Goal: Navigation & Orientation: Find specific page/section

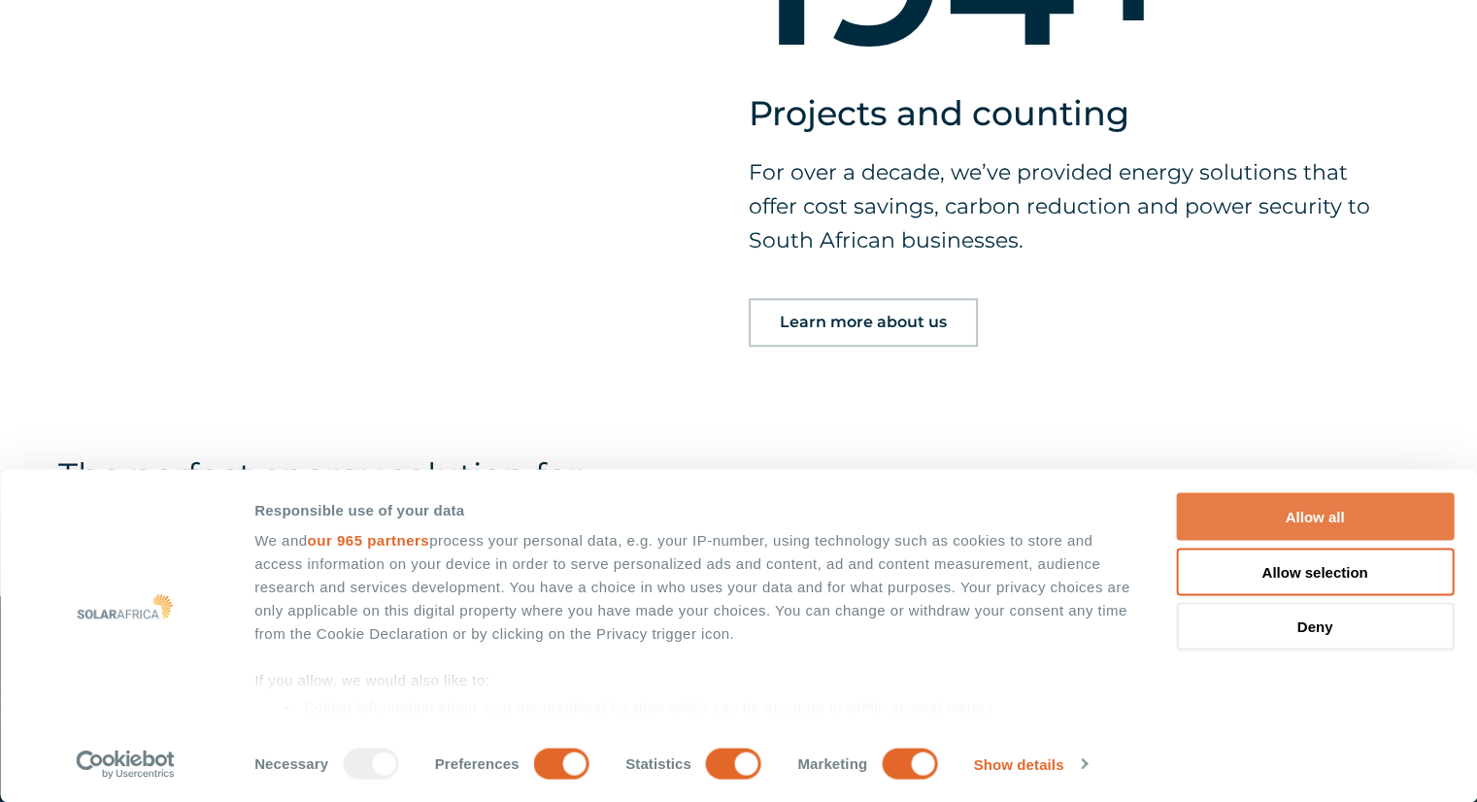
scroll to position [1682, 0]
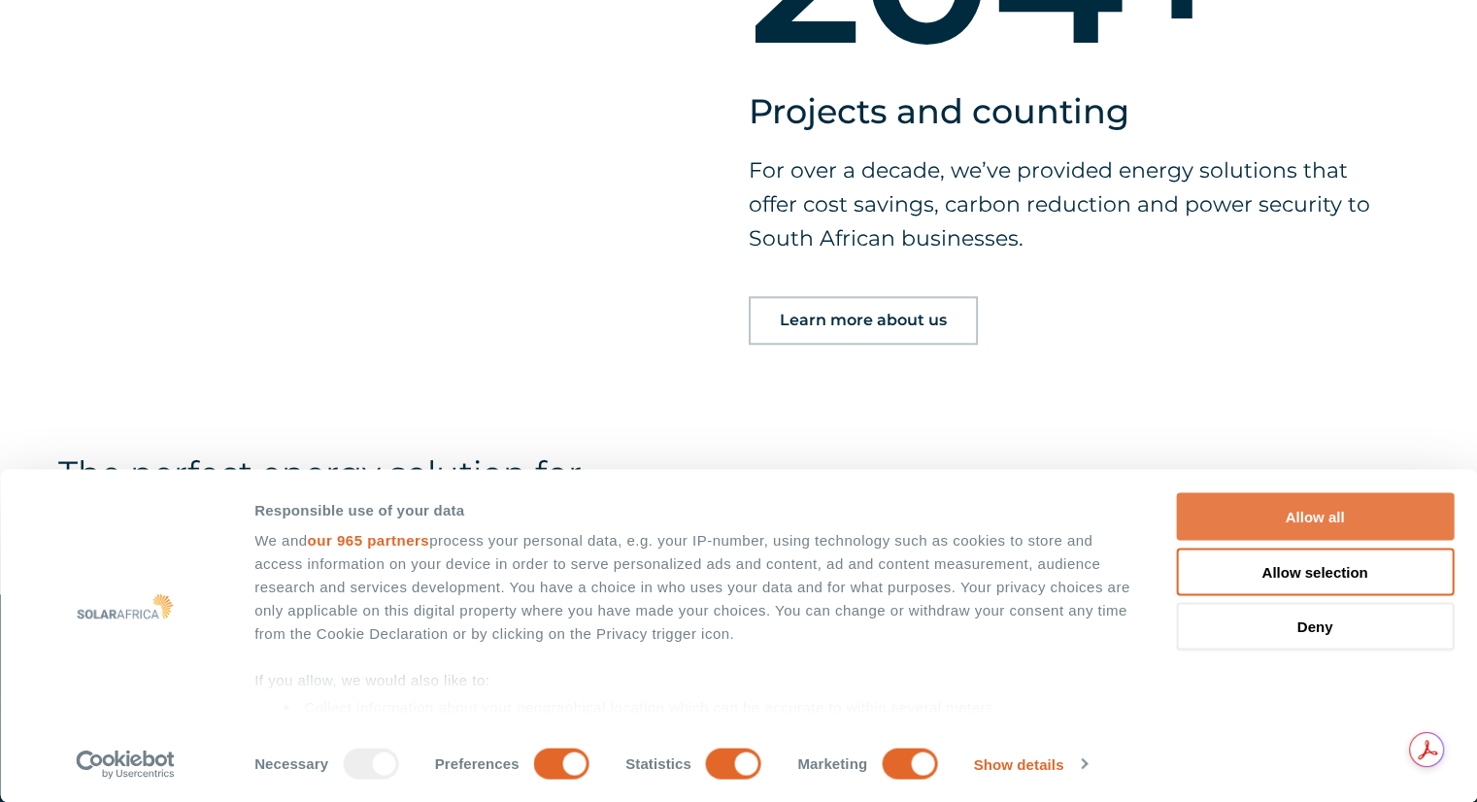
click at [1297, 519] on button "Allow all" at bounding box center [1315, 517] width 278 height 48
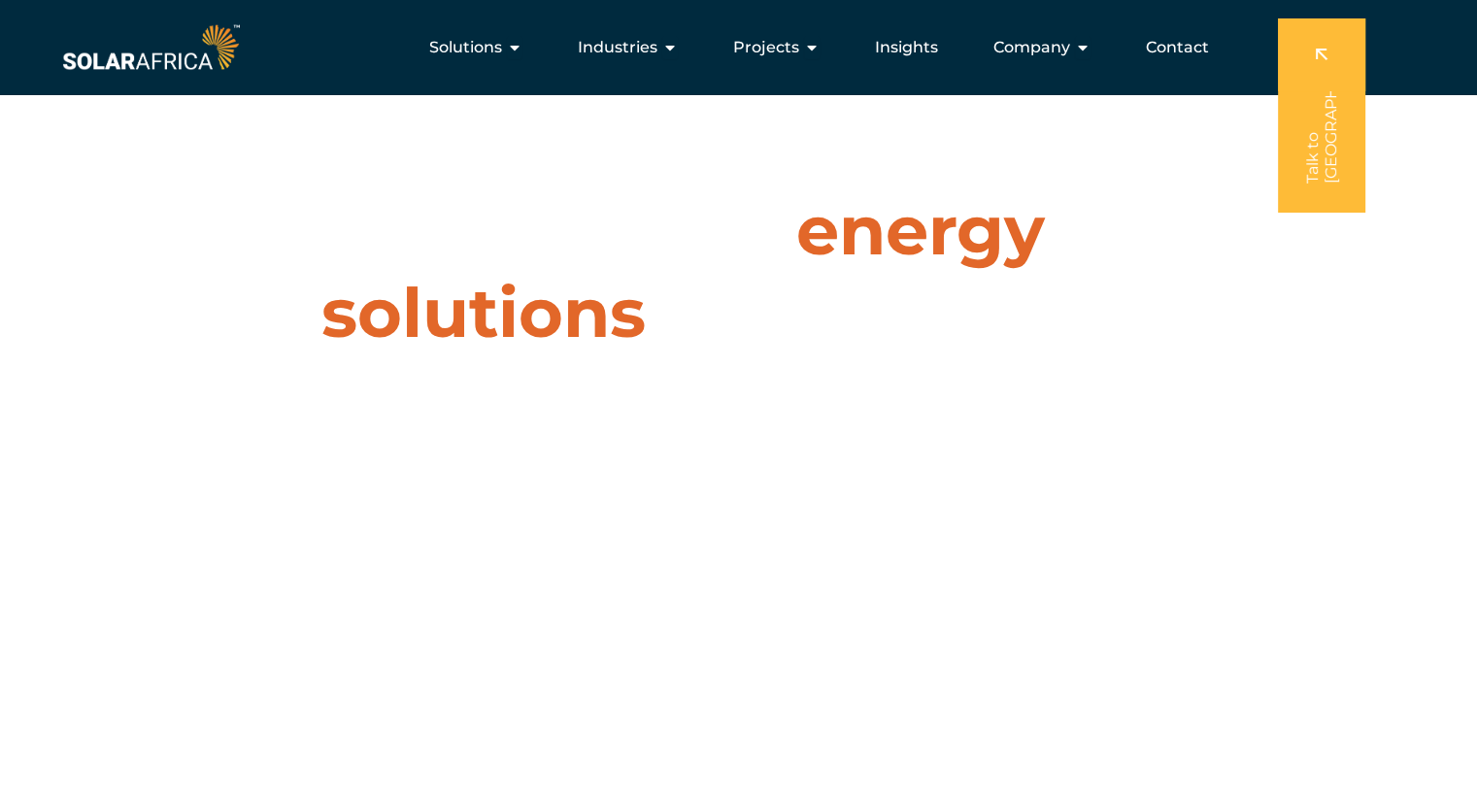
scroll to position [0, 0]
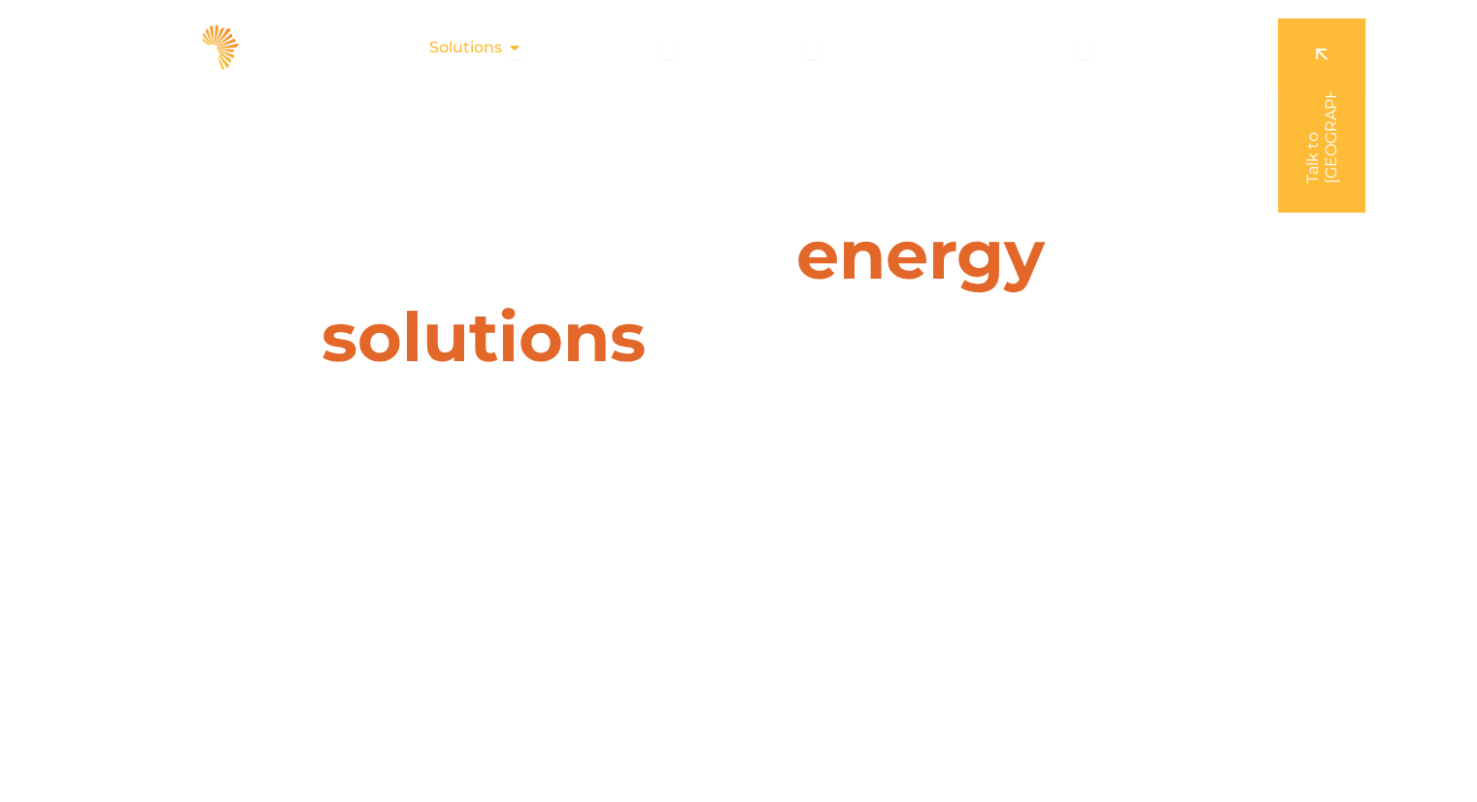
click at [508, 50] on div "Solutions Close Solutions Open Solutions" at bounding box center [476, 47] width 124 height 39
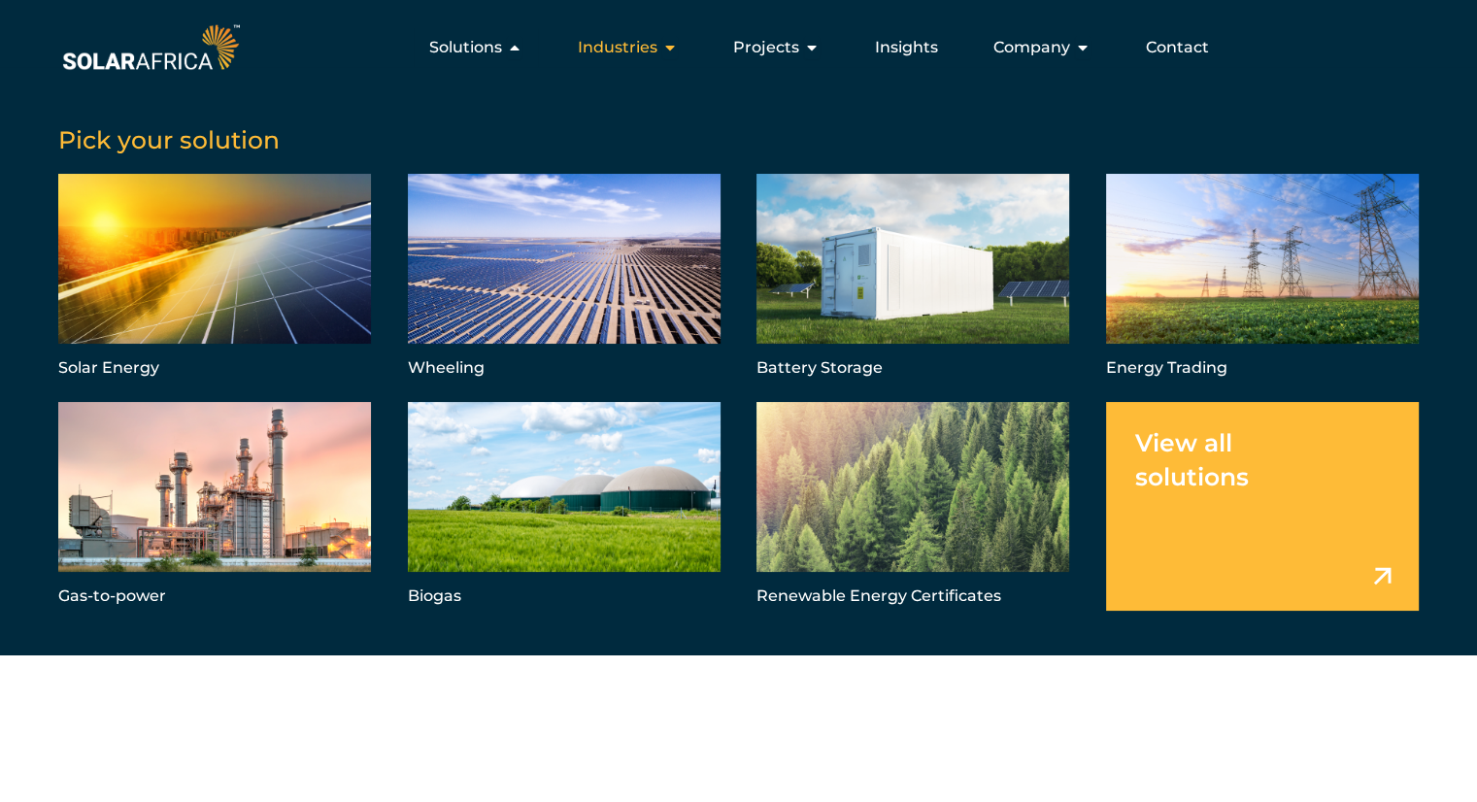
click at [634, 50] on span "Industries" at bounding box center [618, 47] width 80 height 23
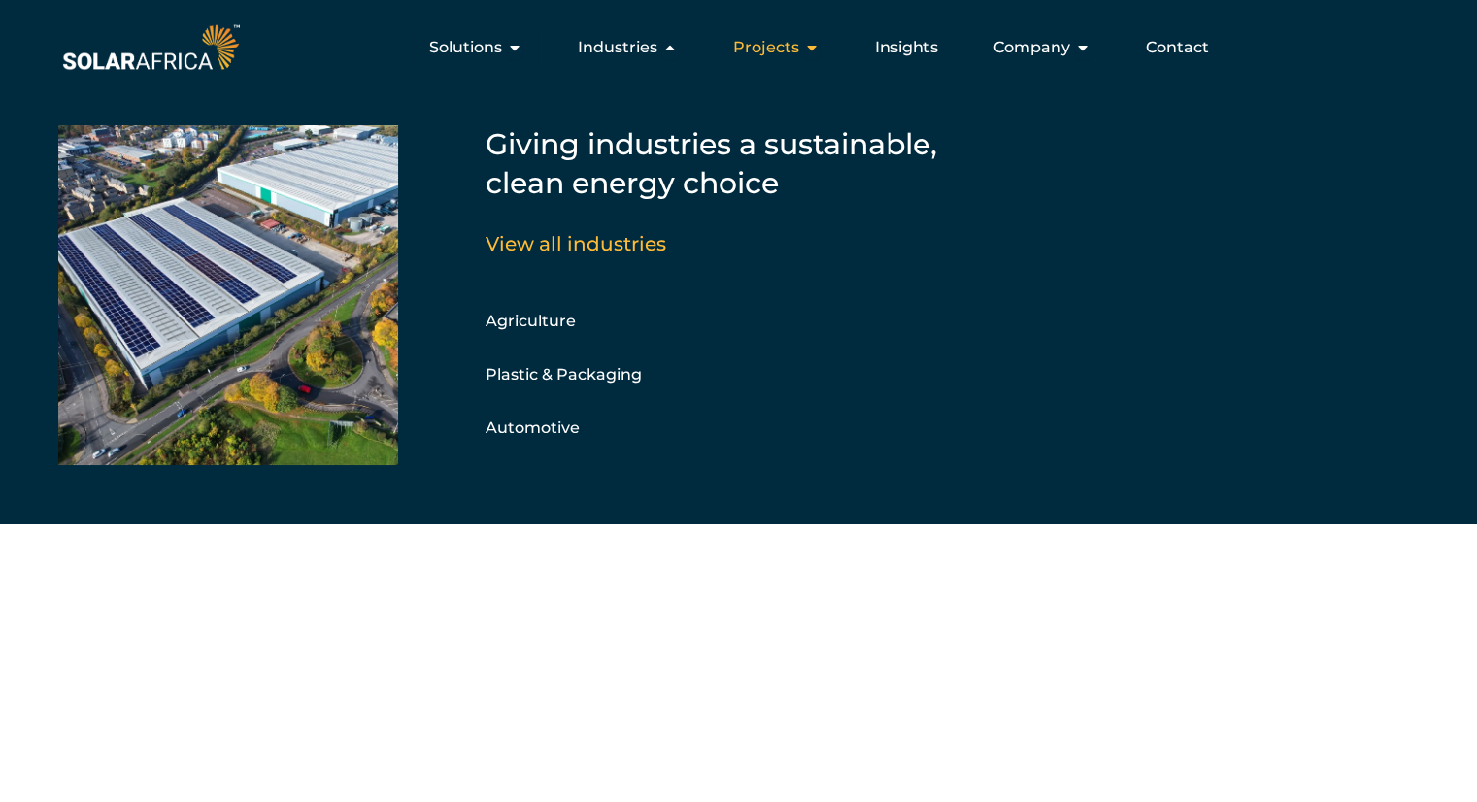
click at [784, 40] on span "Projects" at bounding box center [766, 47] width 66 height 23
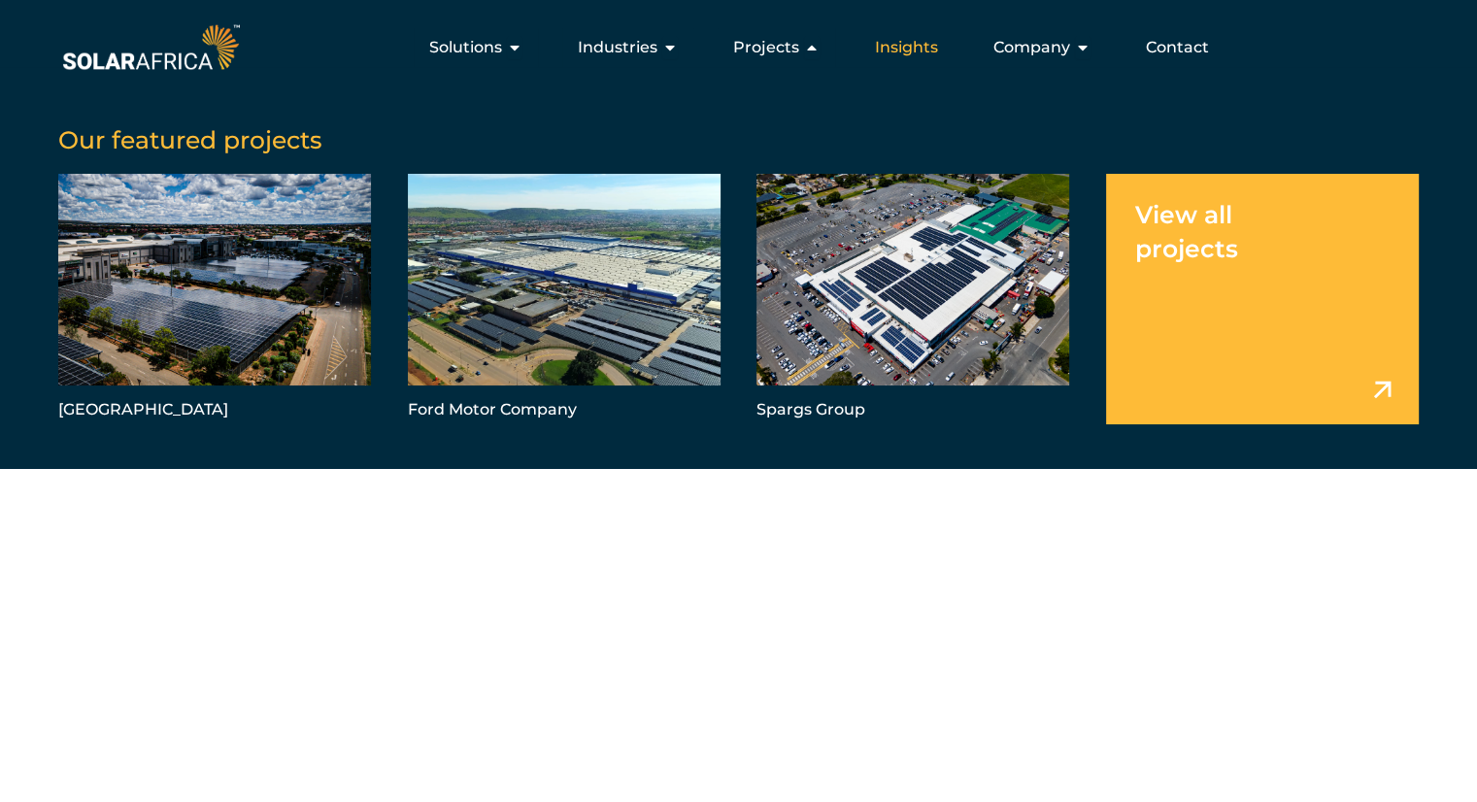
click at [941, 50] on div "Insights" at bounding box center [906, 47] width 94 height 39
click at [1048, 50] on span "Company" at bounding box center [1031, 47] width 77 height 23
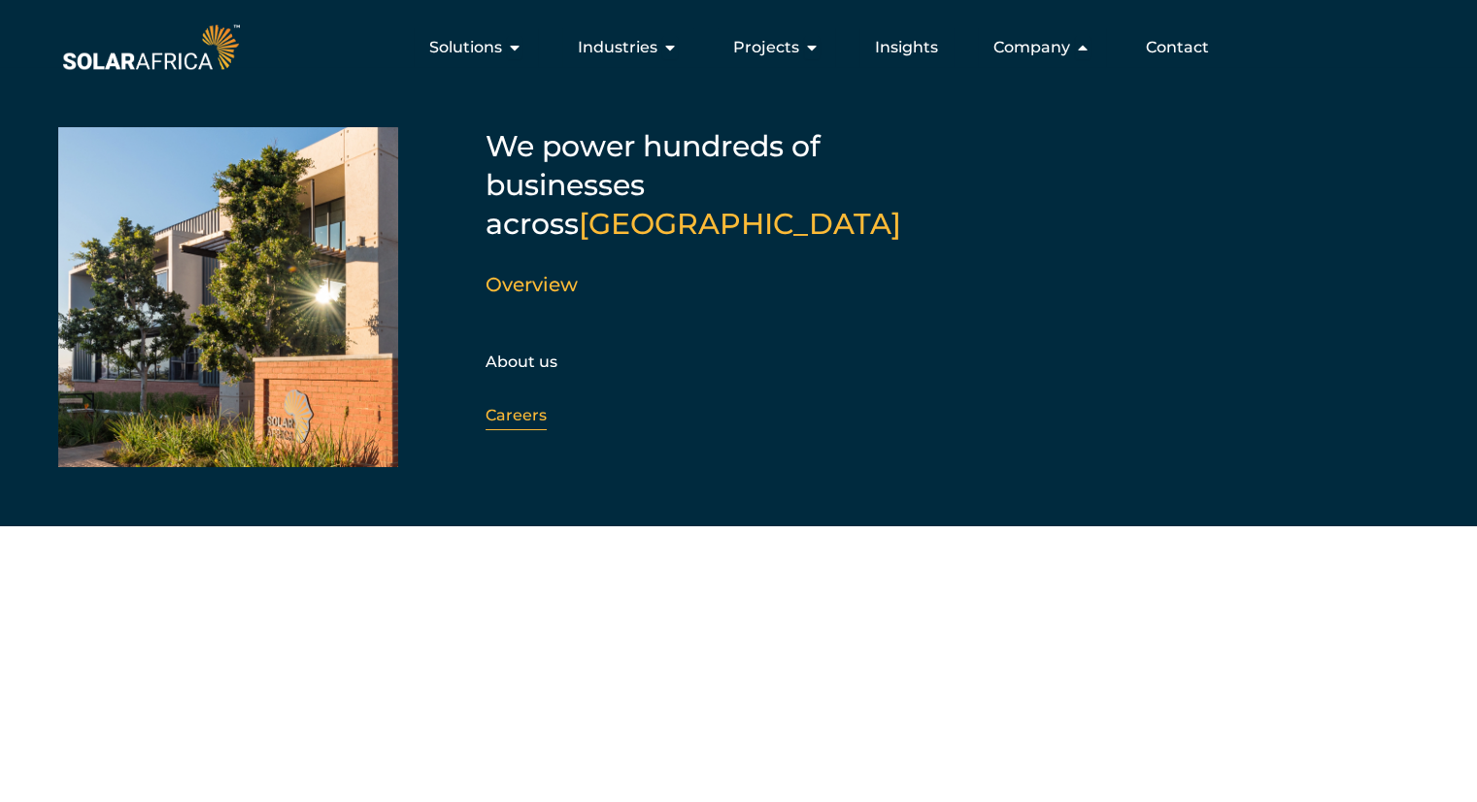
click at [529, 406] on link "Careers" at bounding box center [515, 415] width 61 height 18
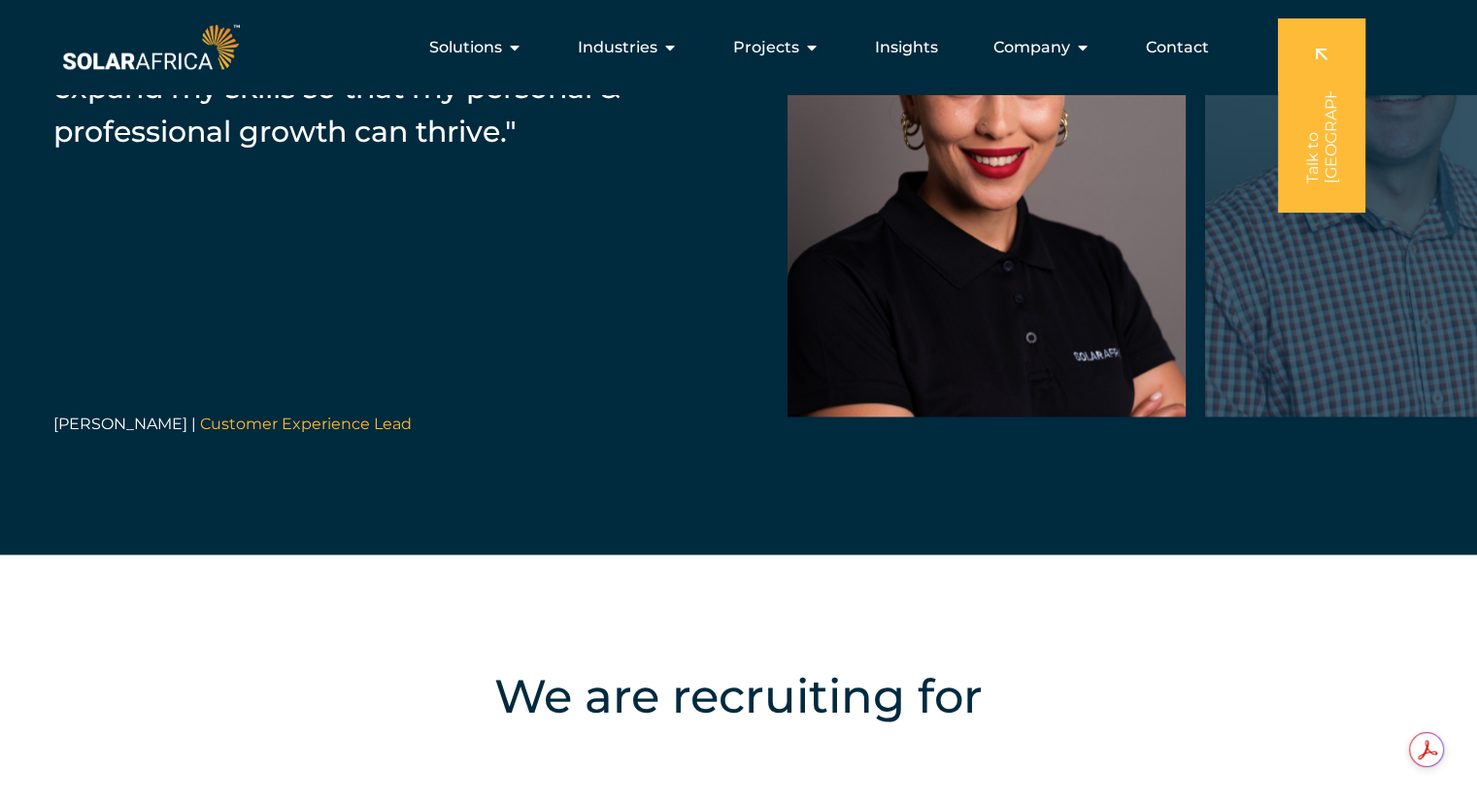
scroll to position [3203, 0]
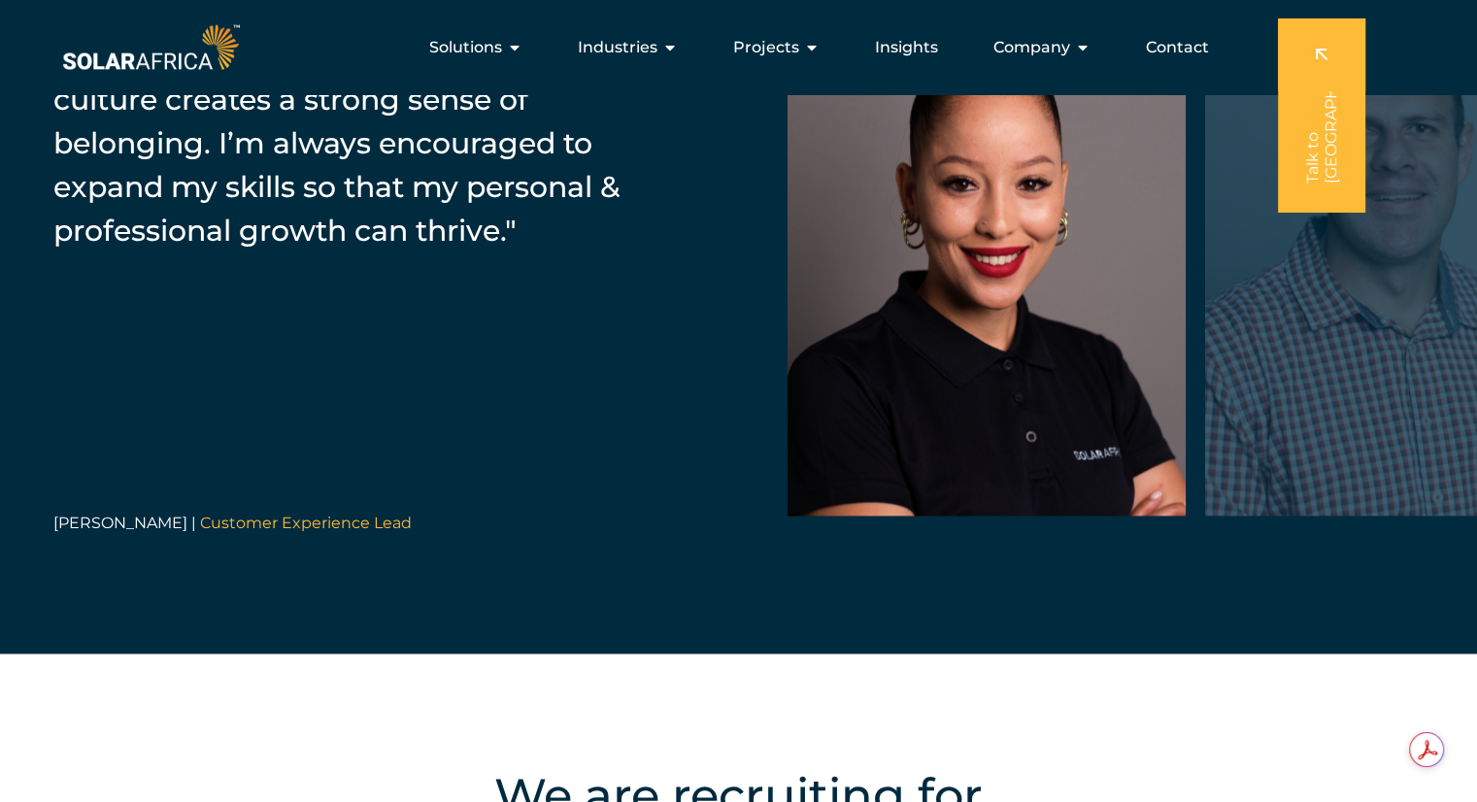
click at [1291, 618] on div "“Our people-first culture fosters transparency, collaboration, & support, drivi…" at bounding box center [738, 239] width 1477 height 829
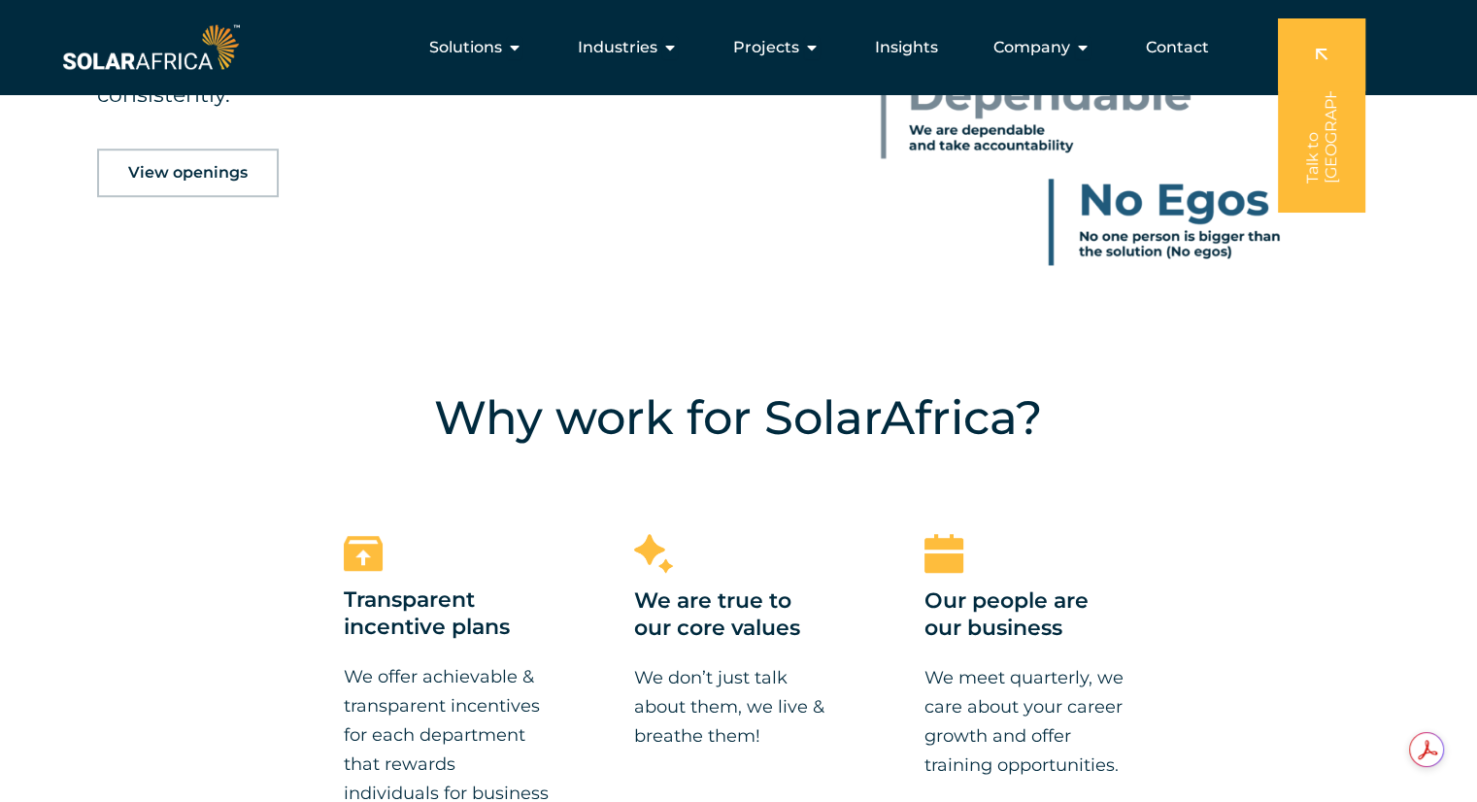
scroll to position [1223, 0]
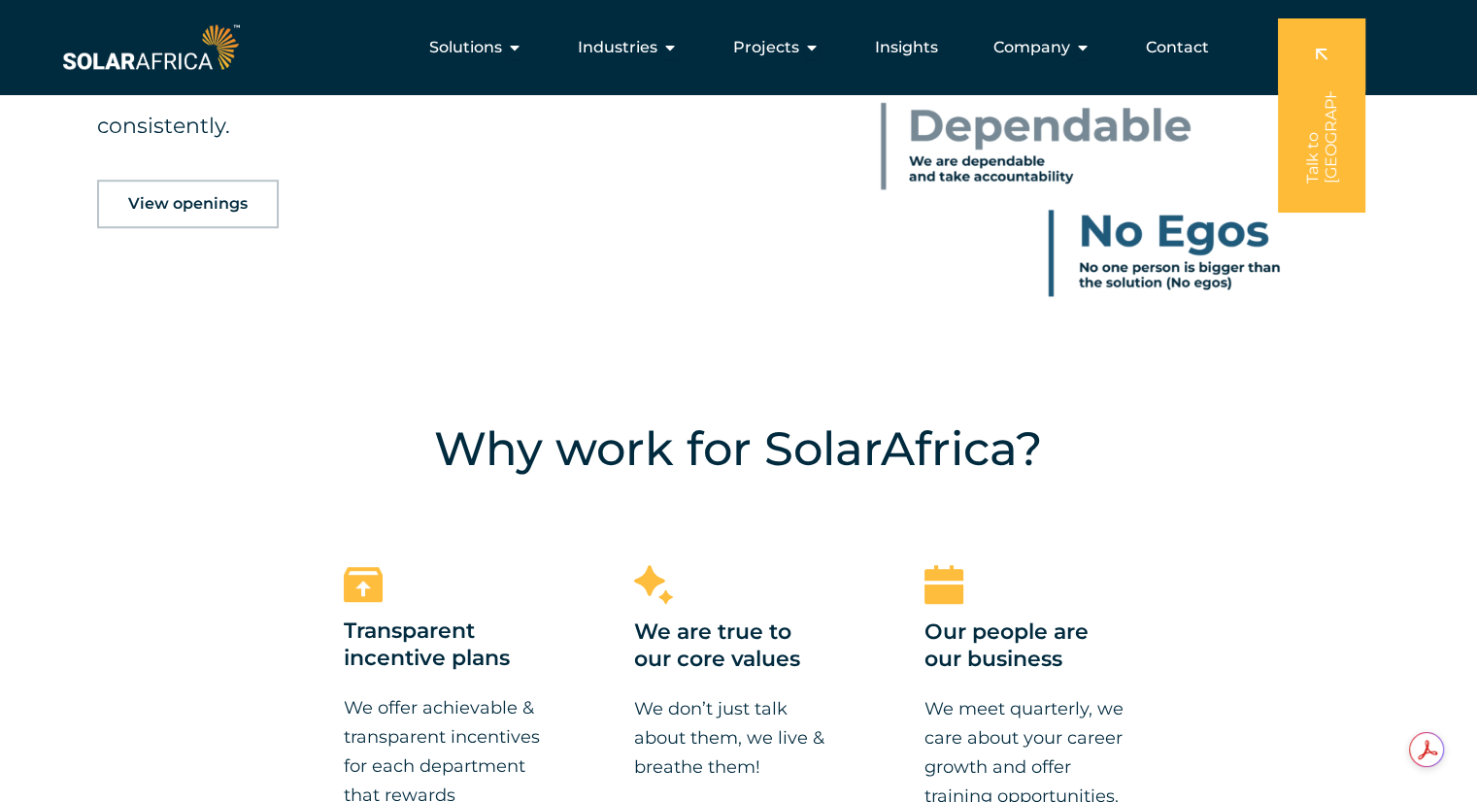
click at [234, 218] on link "View openings" at bounding box center [188, 204] width 182 height 49
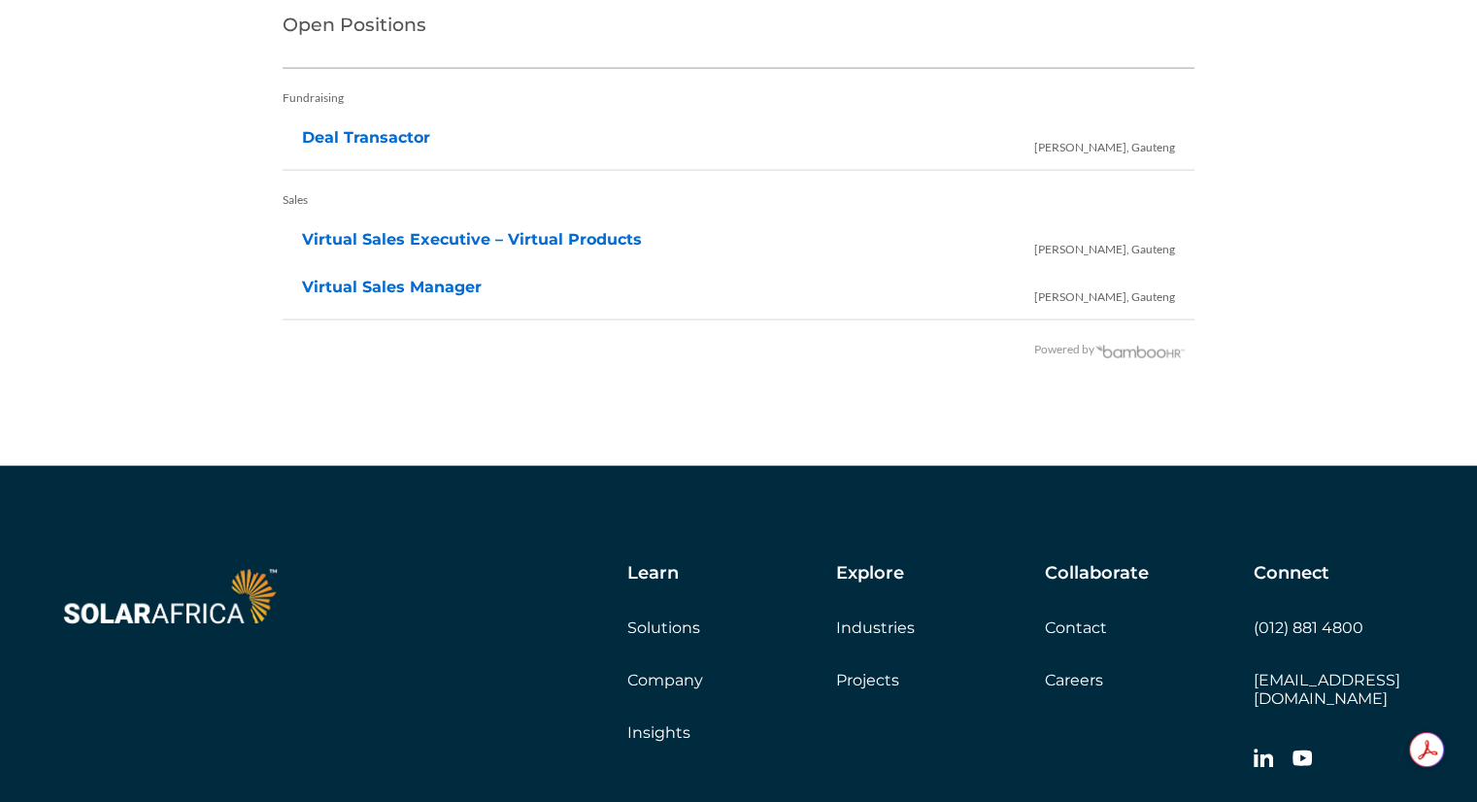
scroll to position [4137, 0]
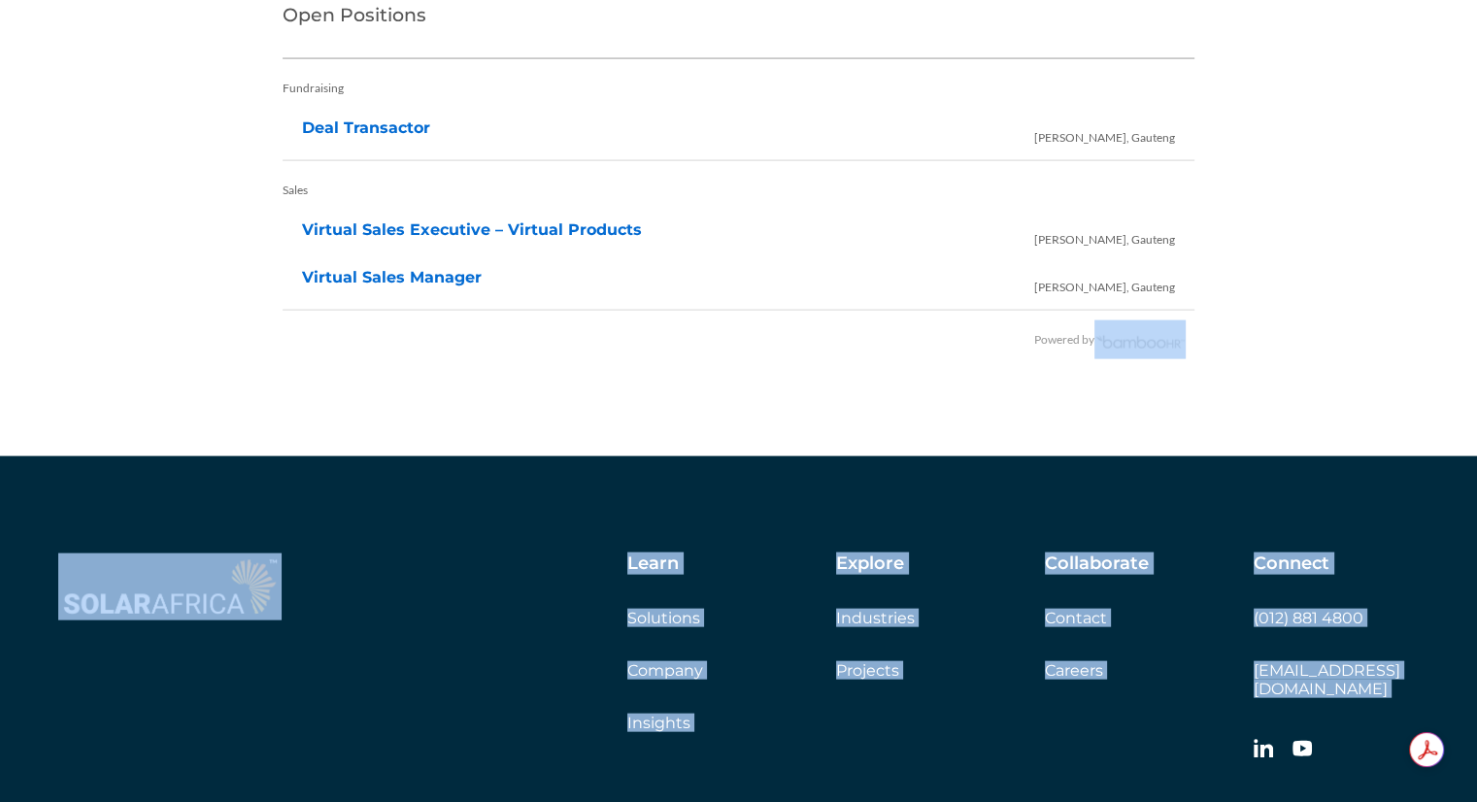
drag, startPoint x: 1476, startPoint y: 699, endPoint x: 1474, endPoint y: 367, distance: 332.0
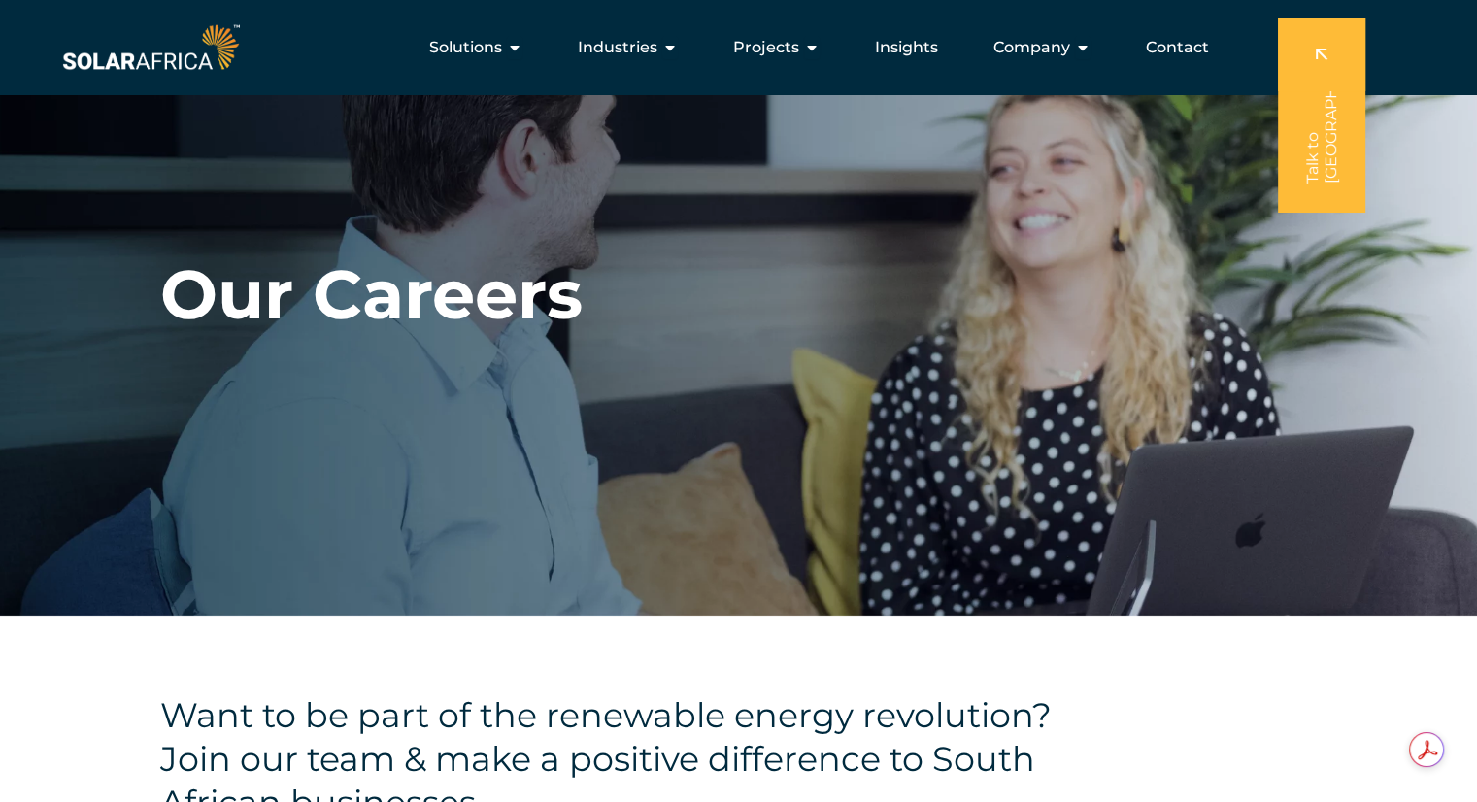
scroll to position [0, 0]
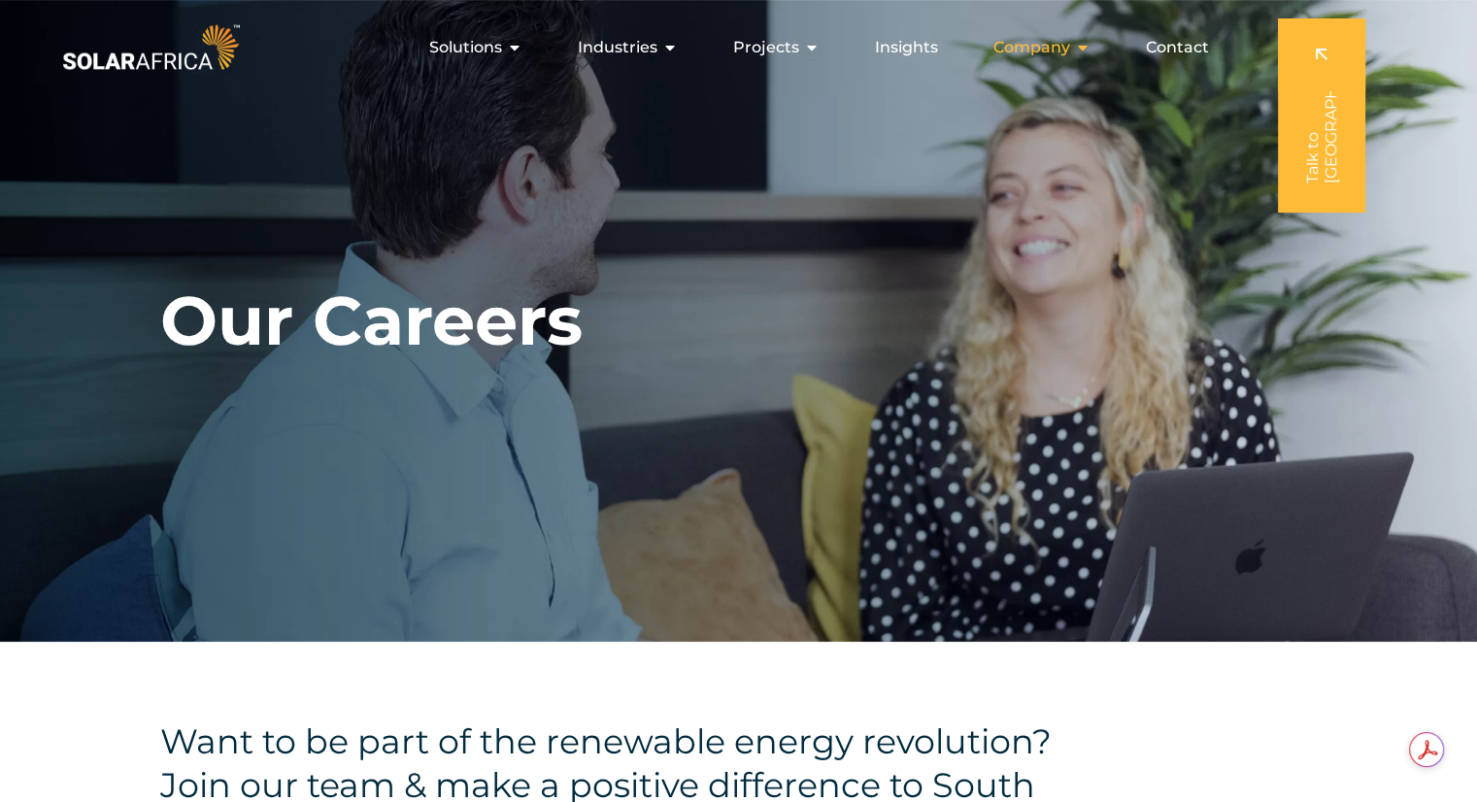
click at [1047, 47] on span "Company" at bounding box center [1031, 47] width 77 height 23
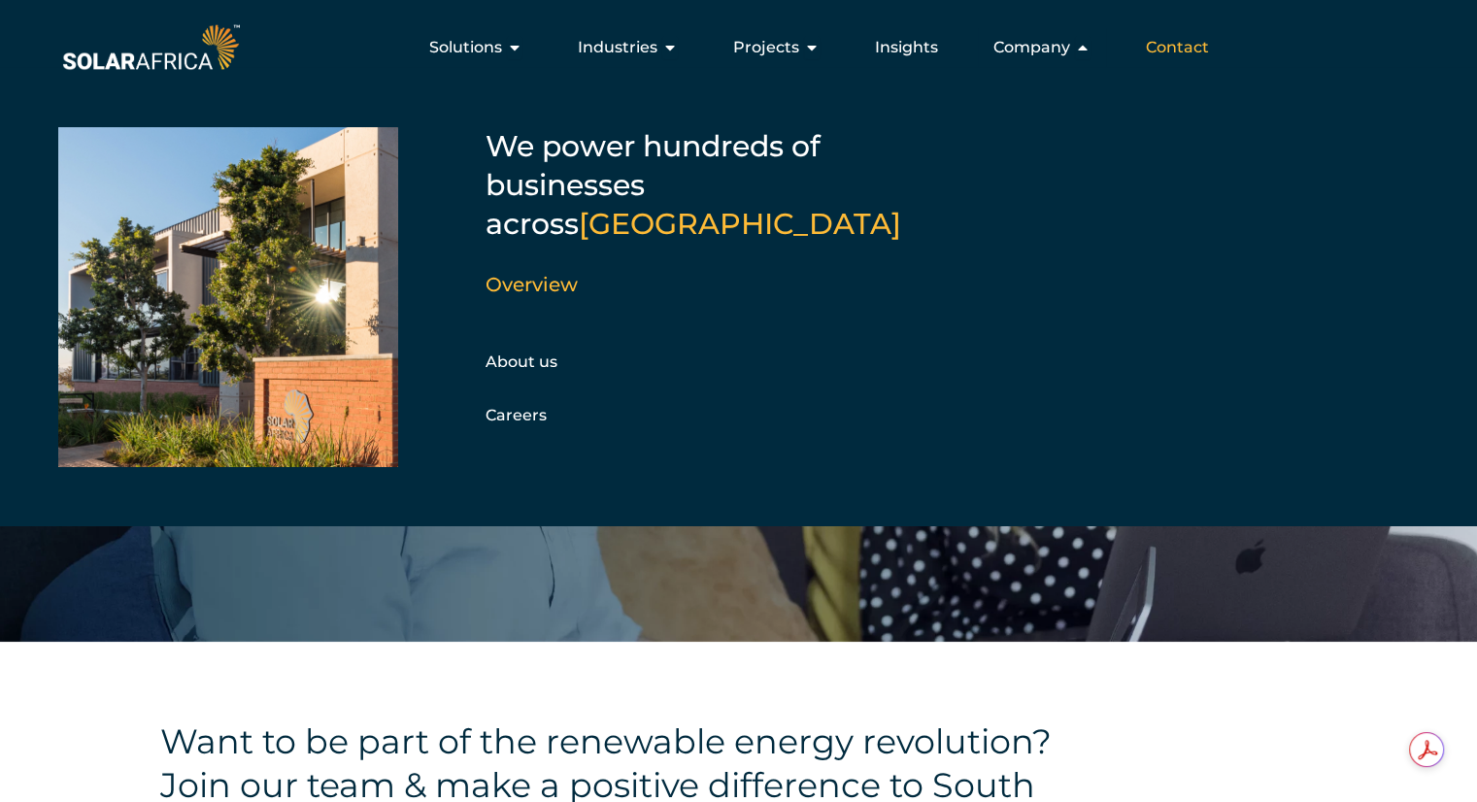
click at [1185, 46] on span "Contact" at bounding box center [1177, 47] width 63 height 23
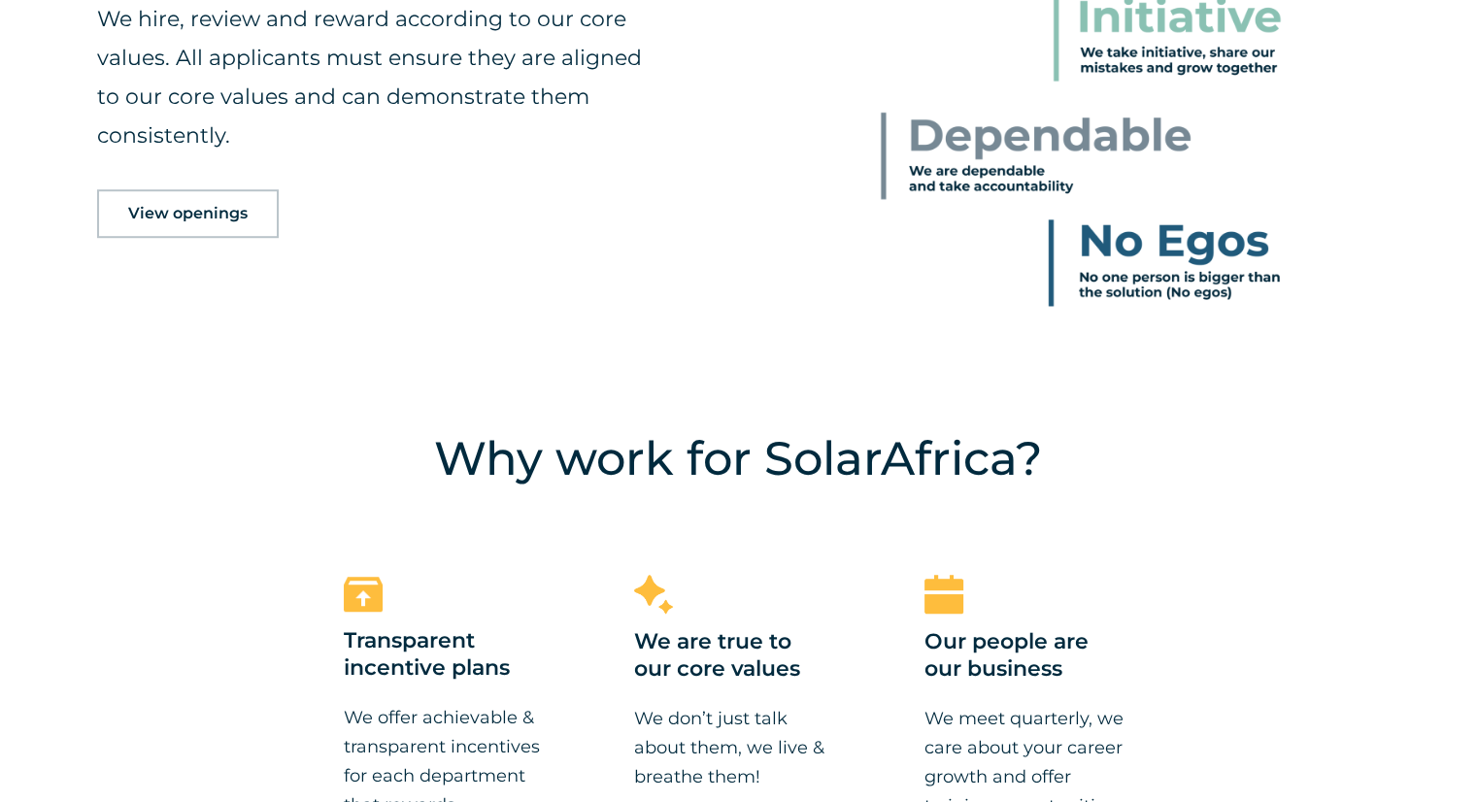
scroll to position [1223, 0]
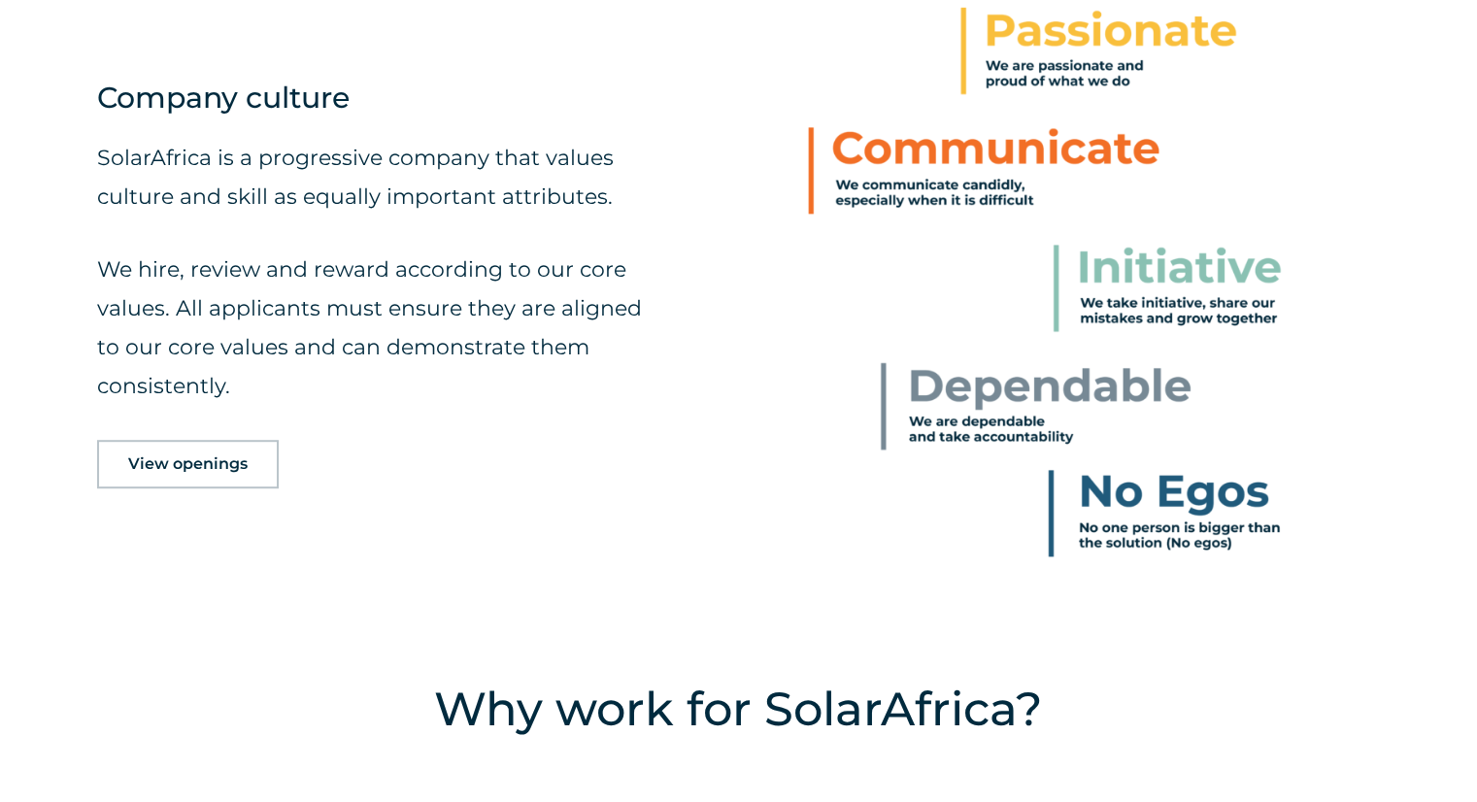
scroll to position [1035, 0]
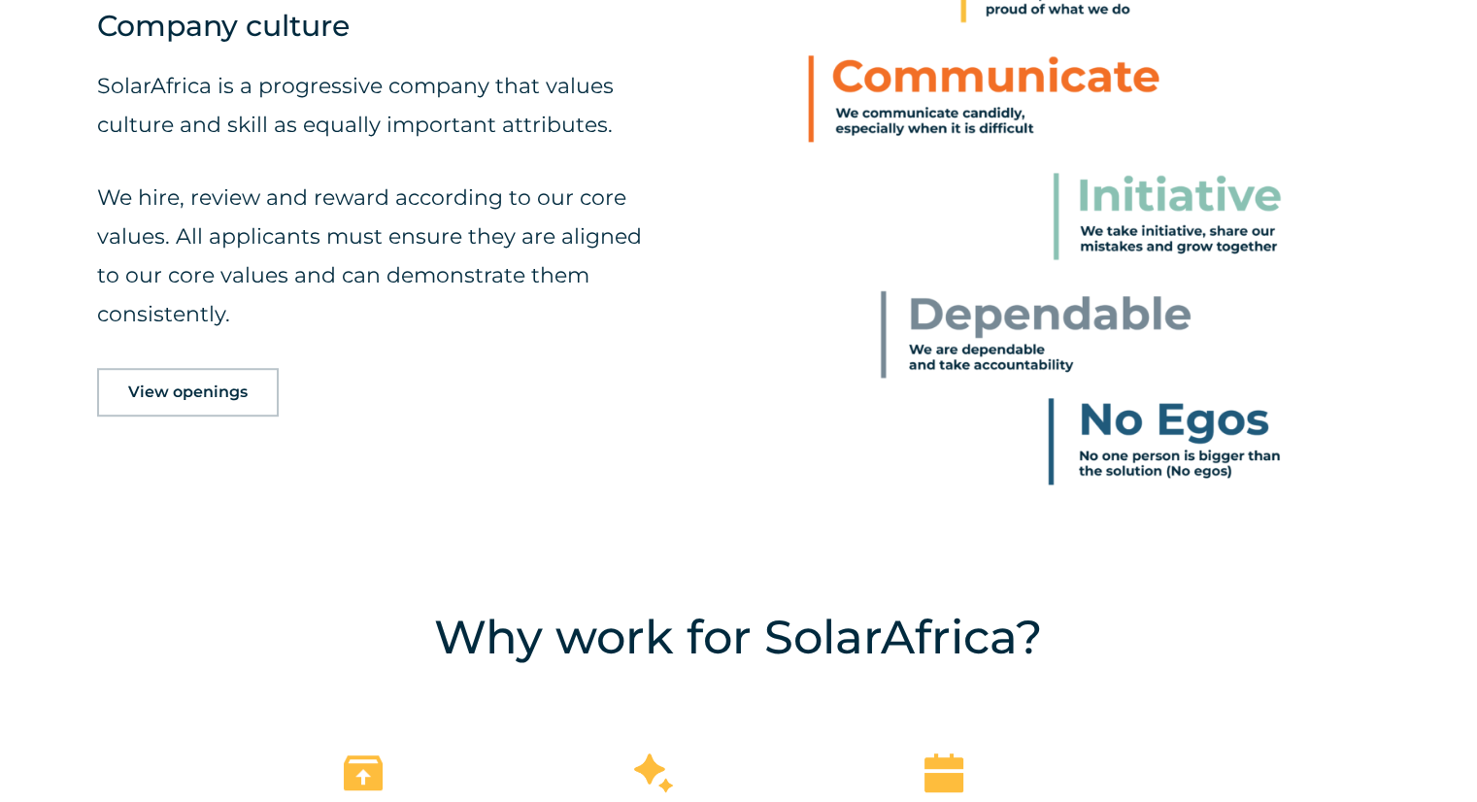
click at [189, 402] on link "View openings" at bounding box center [188, 392] width 182 height 49
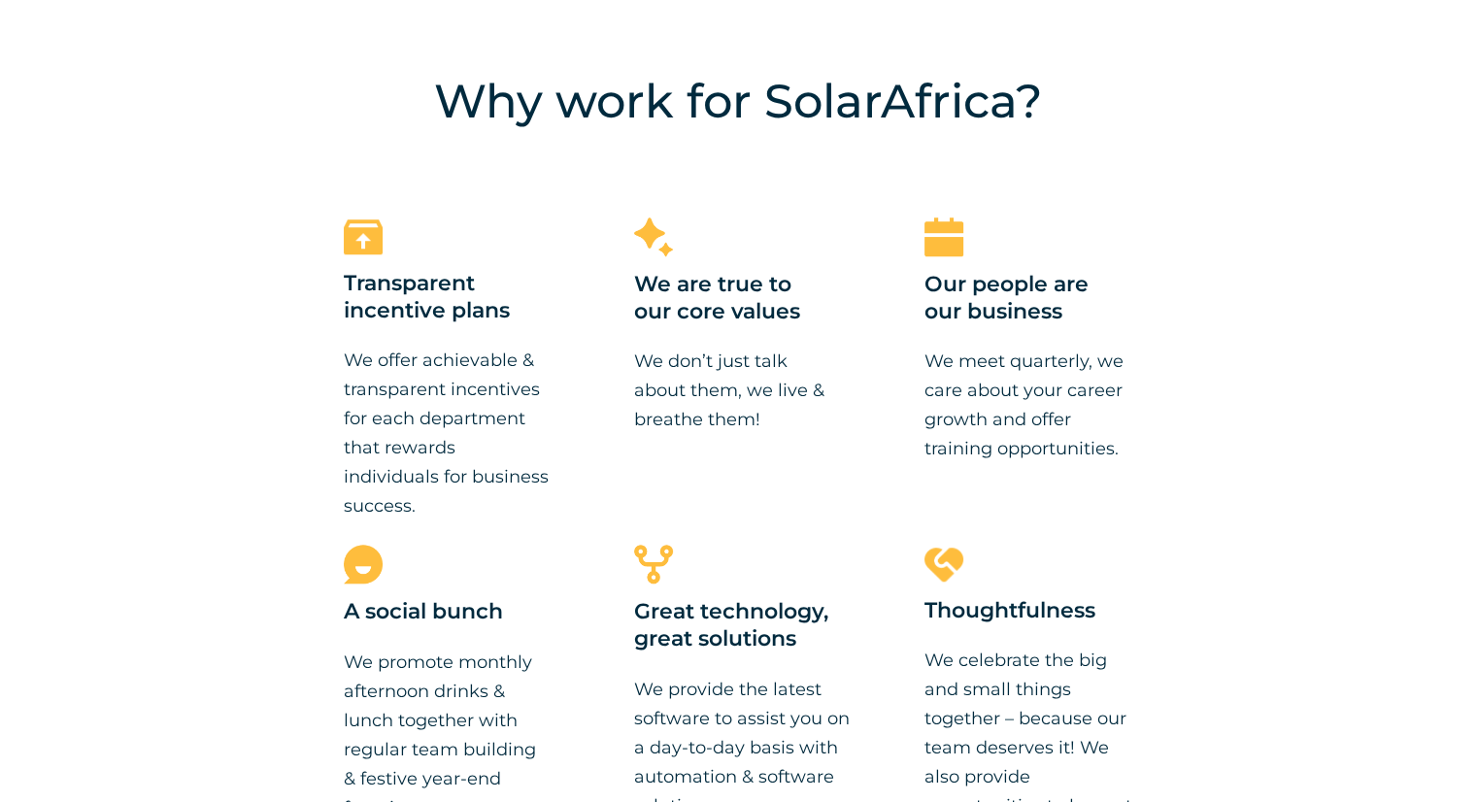
scroll to position [1592, 0]
